Goal: Find specific page/section: Find specific page/section

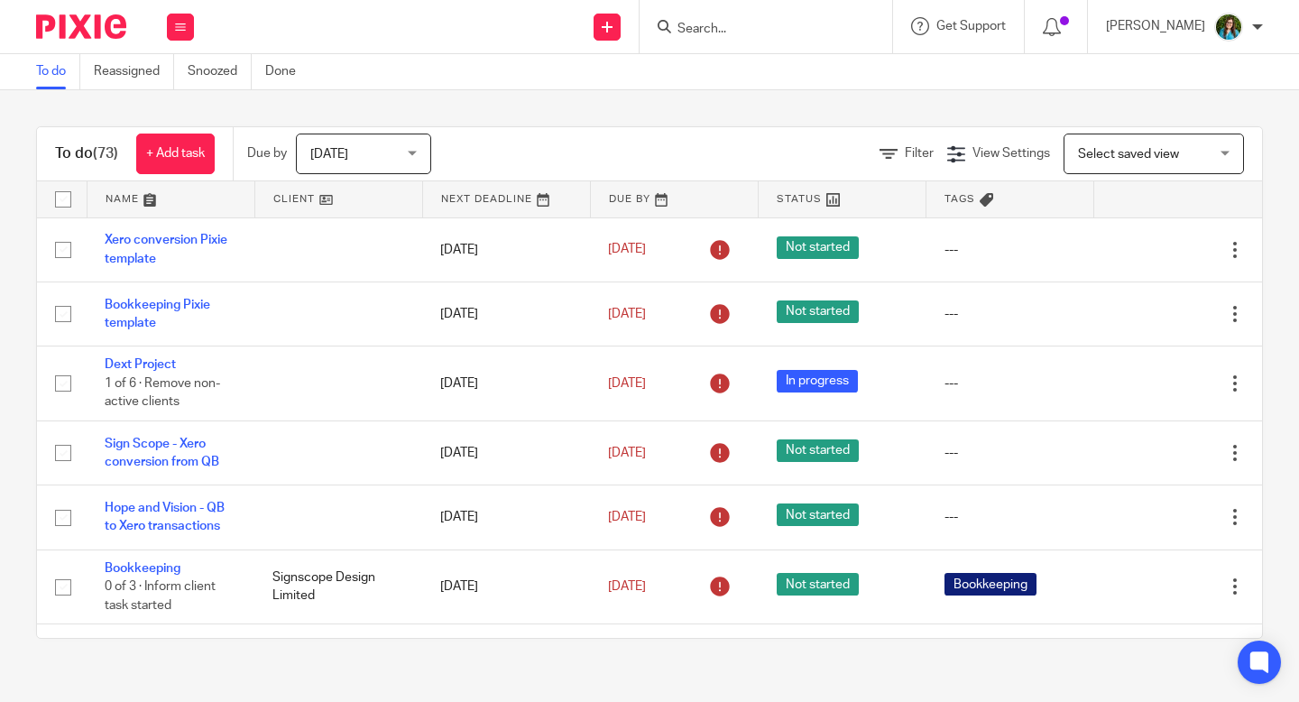
click at [770, 31] on input "Search" at bounding box center [756, 30] width 162 height 16
paste input "01993225867"
click at [739, 27] on input "01993225867" at bounding box center [756, 30] width 162 height 16
type input "01993 225867"
drag, startPoint x: 833, startPoint y: 25, endPoint x: 619, endPoint y: 25, distance: 214.6
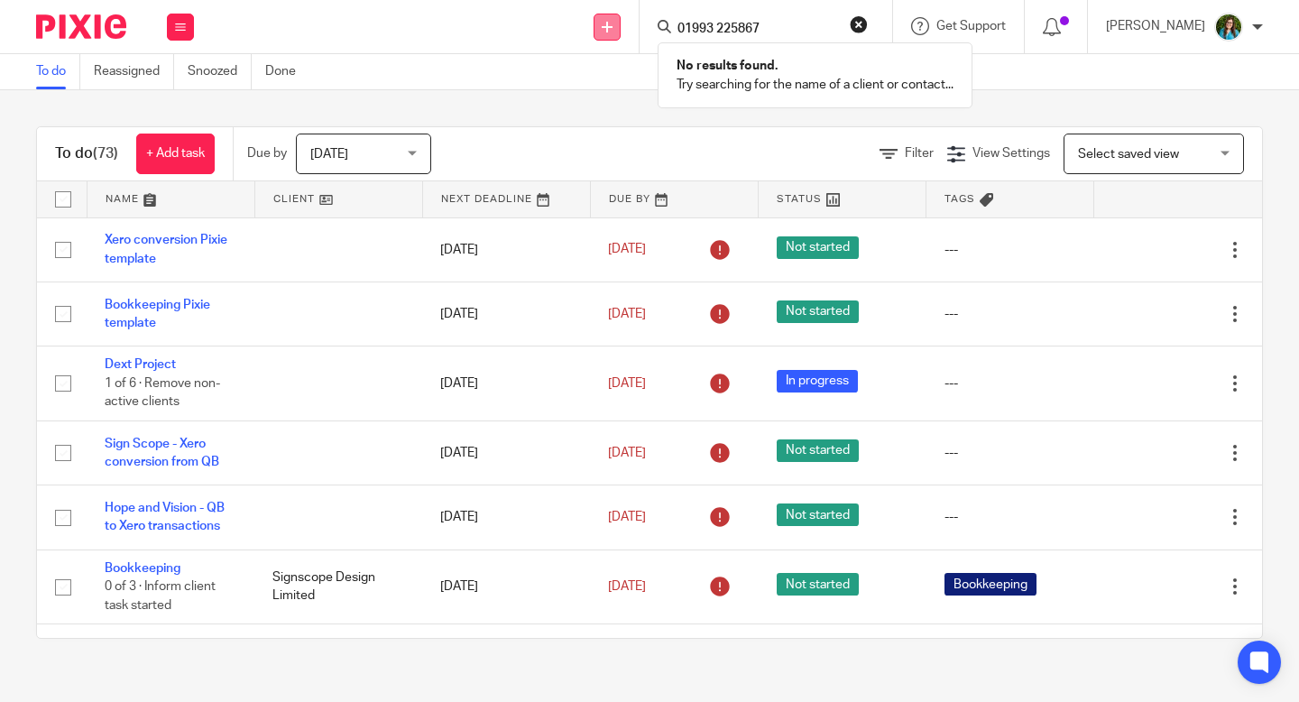
click at [619, 25] on div "Send new email Create task Add client Request signature 01993 225867 No results…" at bounding box center [755, 26] width 1087 height 53
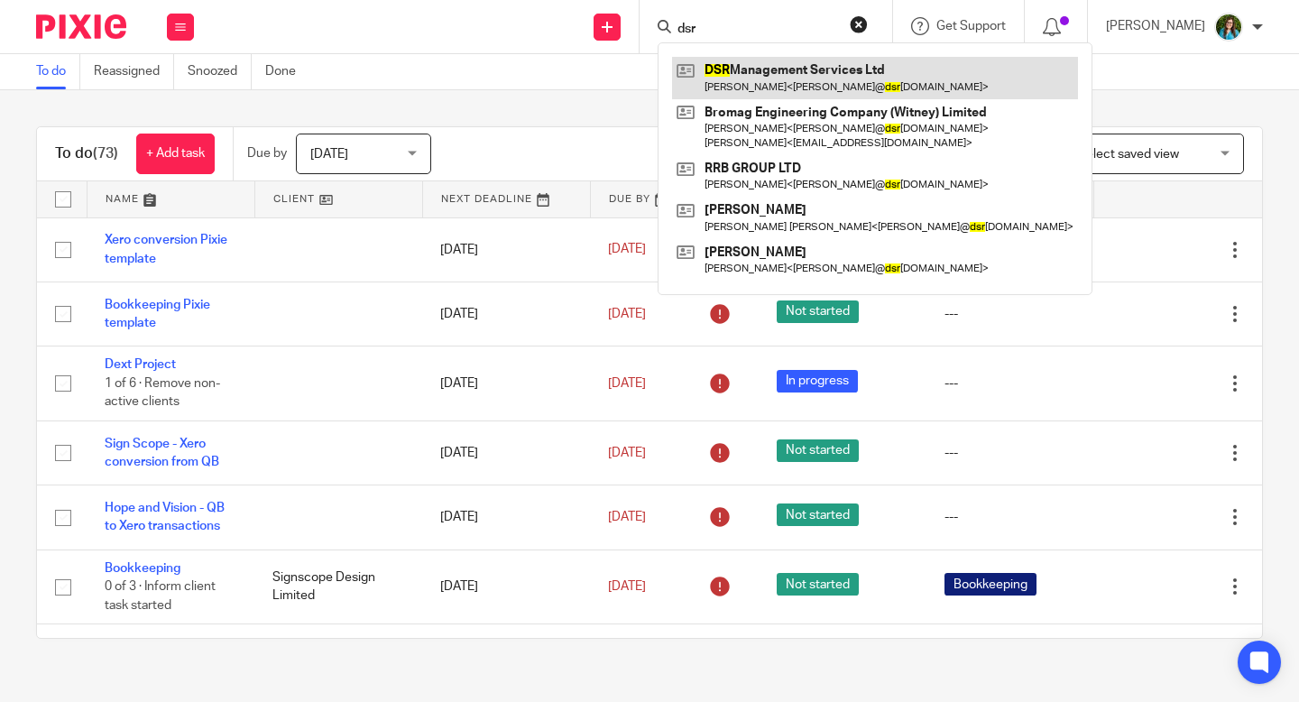
type input "dsr"
click at [797, 77] on link at bounding box center [875, 77] width 406 height 41
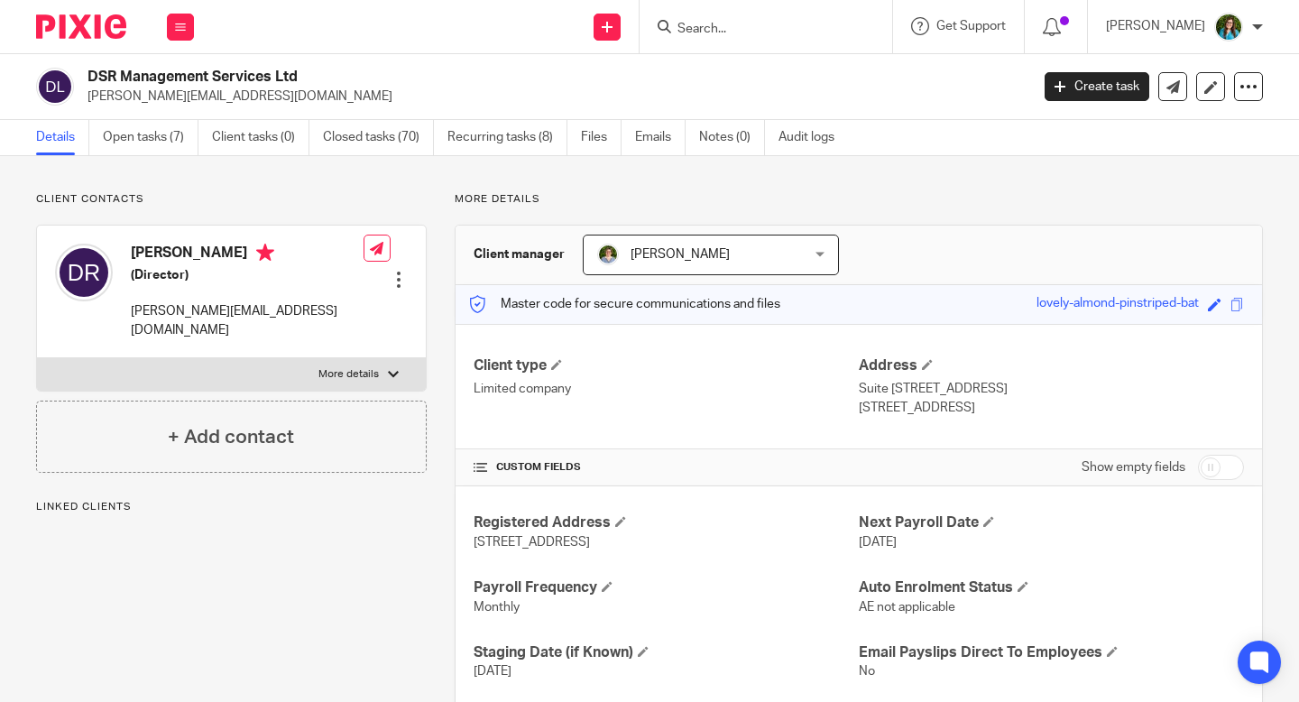
click at [338, 367] on p "More details" at bounding box center [348, 374] width 60 height 14
click at [37, 358] on input "More details" at bounding box center [36, 357] width 1 height 1
checkbox input "true"
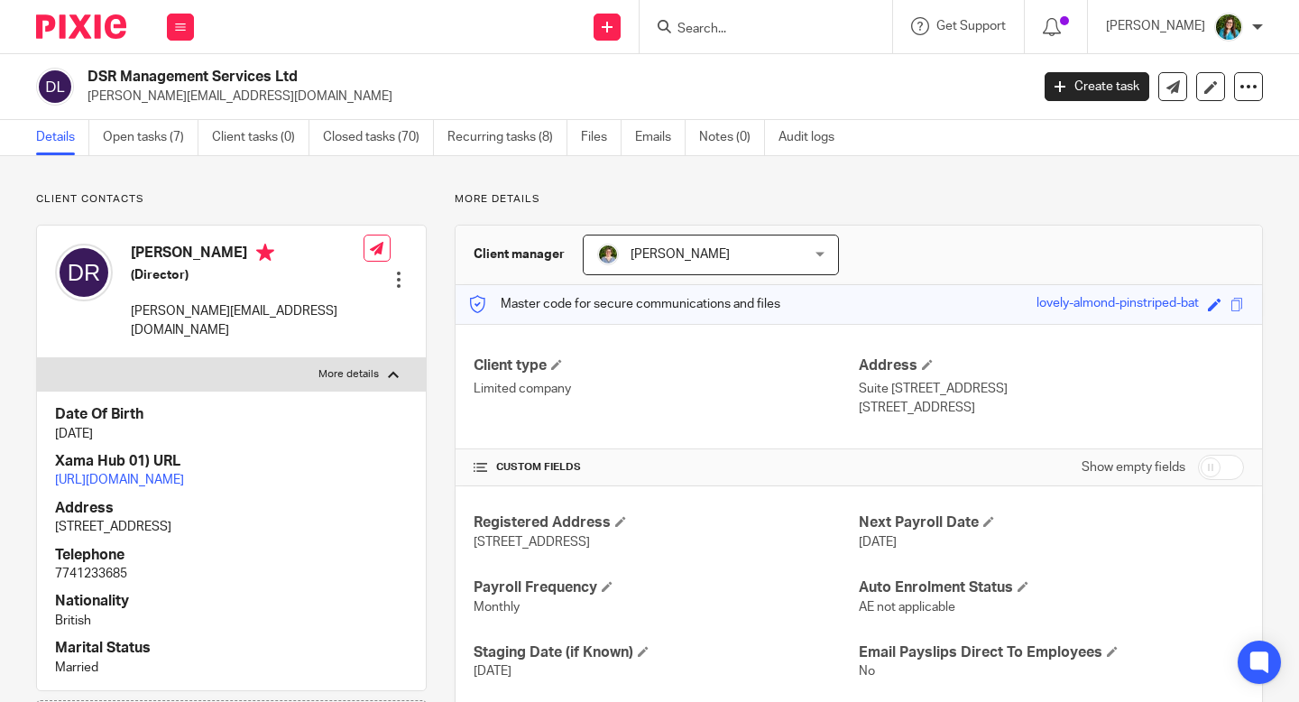
click at [767, 24] on input "Search" at bounding box center [756, 30] width 162 height 16
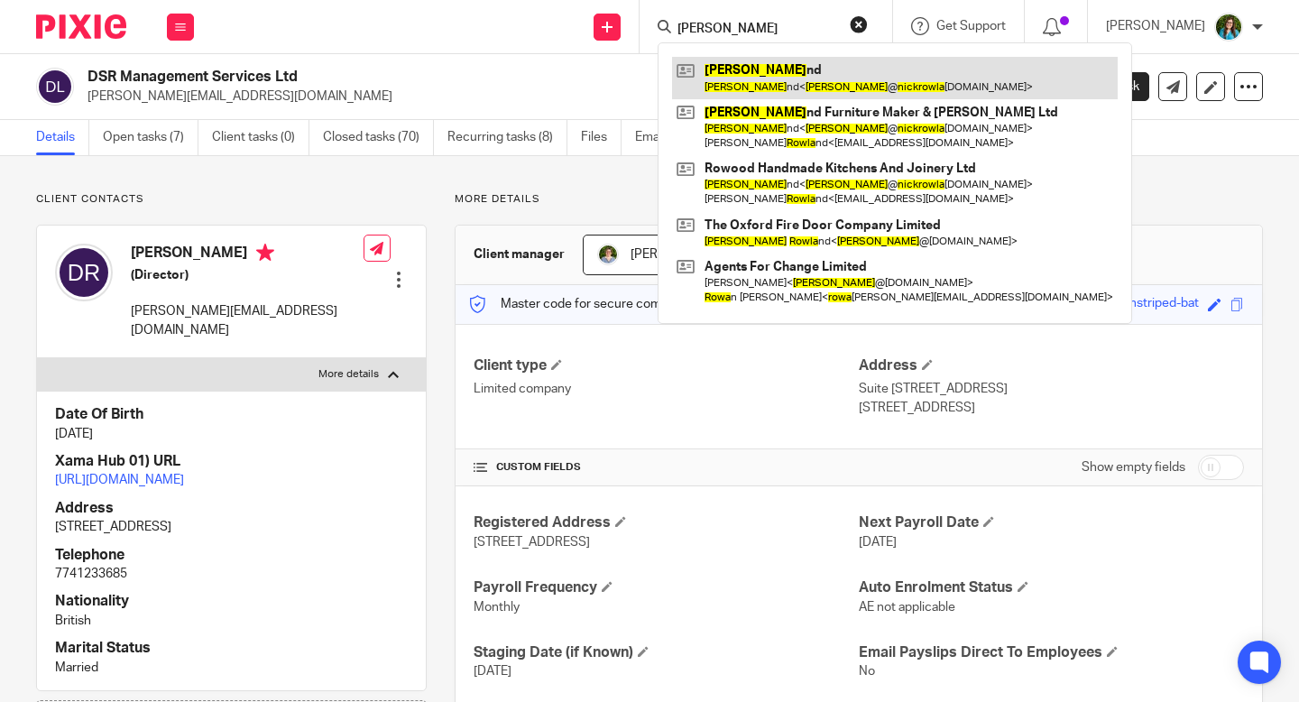
type input "[PERSON_NAME]"
click at [812, 72] on link at bounding box center [894, 77] width 445 height 41
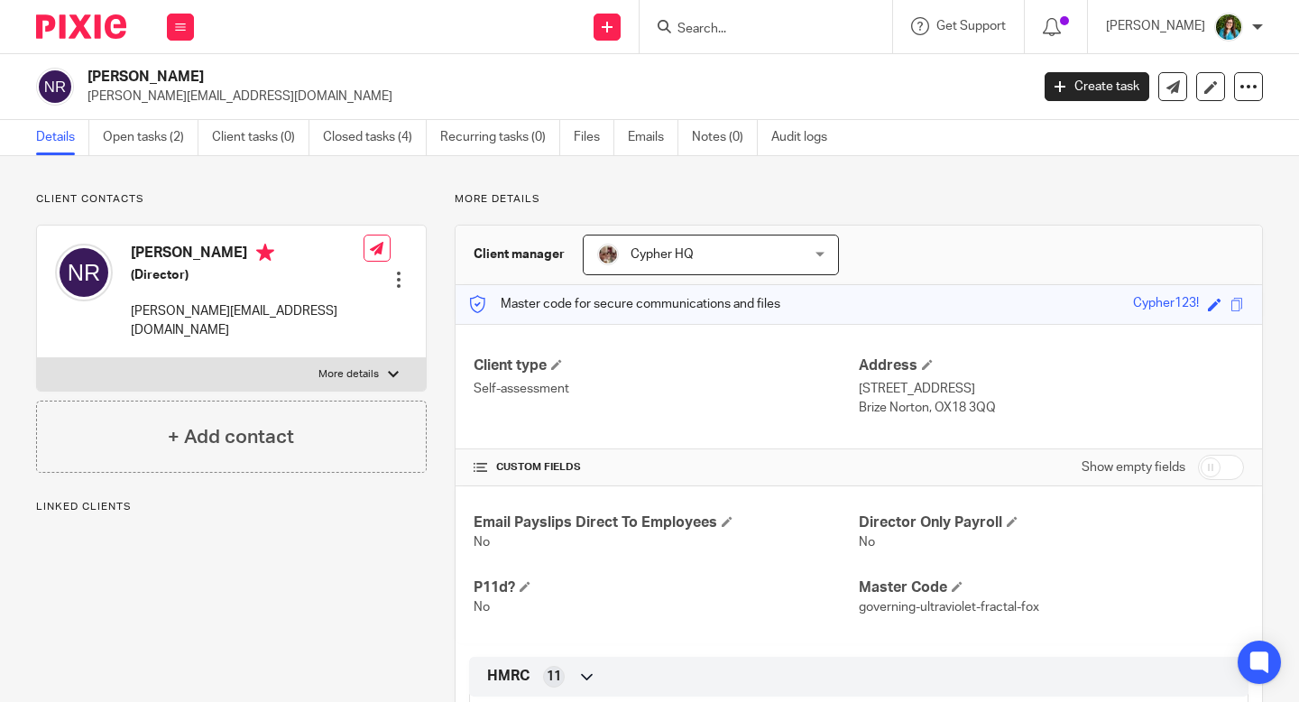
click at [327, 367] on p "More details" at bounding box center [348, 374] width 60 height 14
click at [37, 357] on input "More details" at bounding box center [36, 357] width 1 height 1
checkbox input "true"
